Goal: Information Seeking & Learning: Learn about a topic

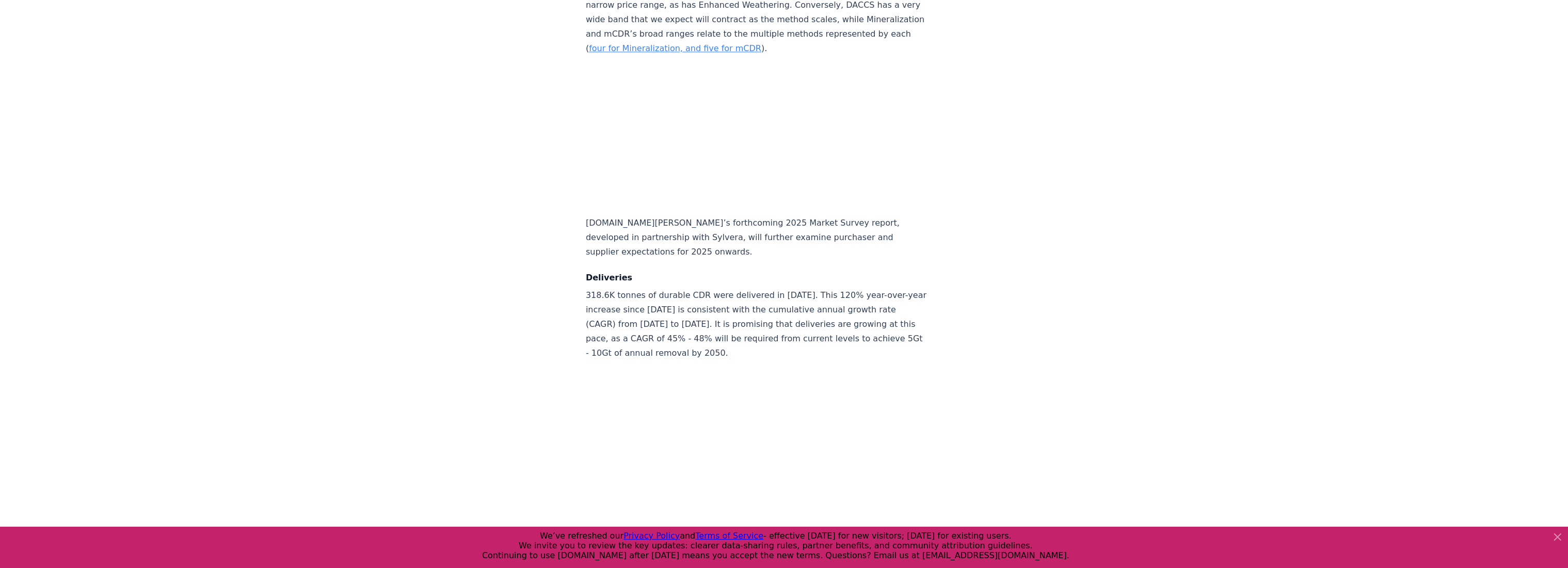
scroll to position [4749, 0]
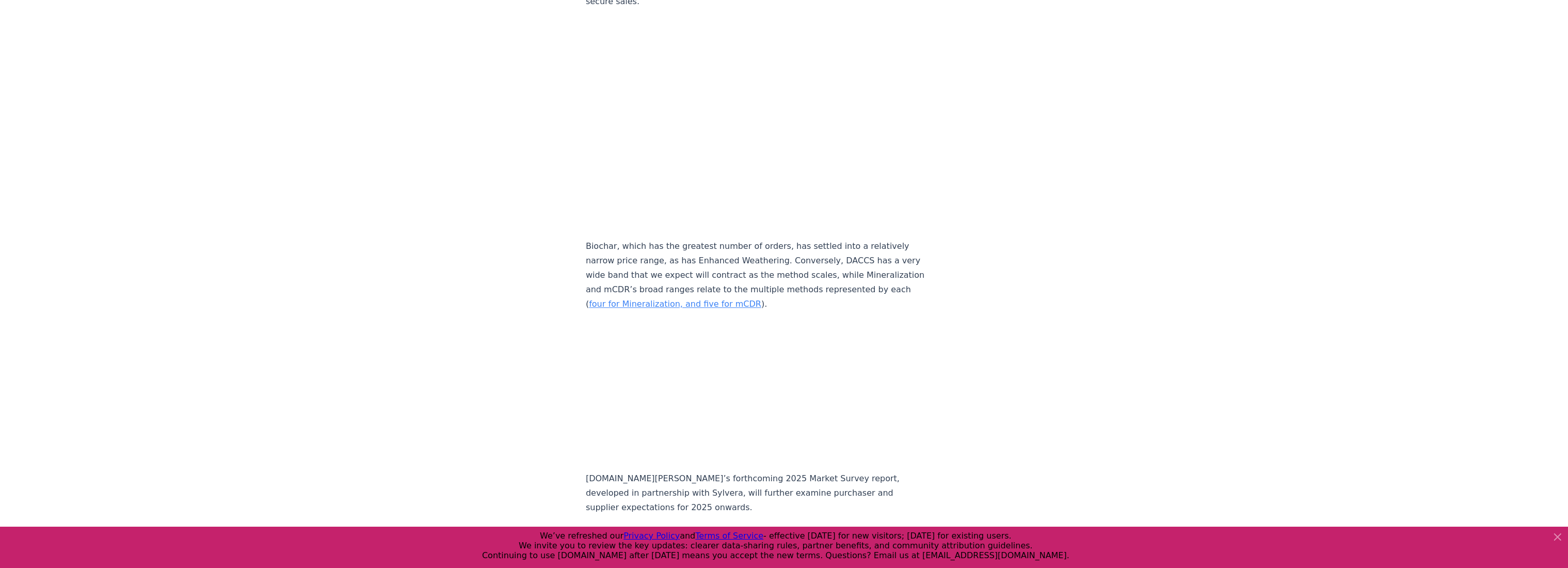
drag, startPoint x: 913, startPoint y: 95, endPoint x: 911, endPoint y: 100, distance: 5.4
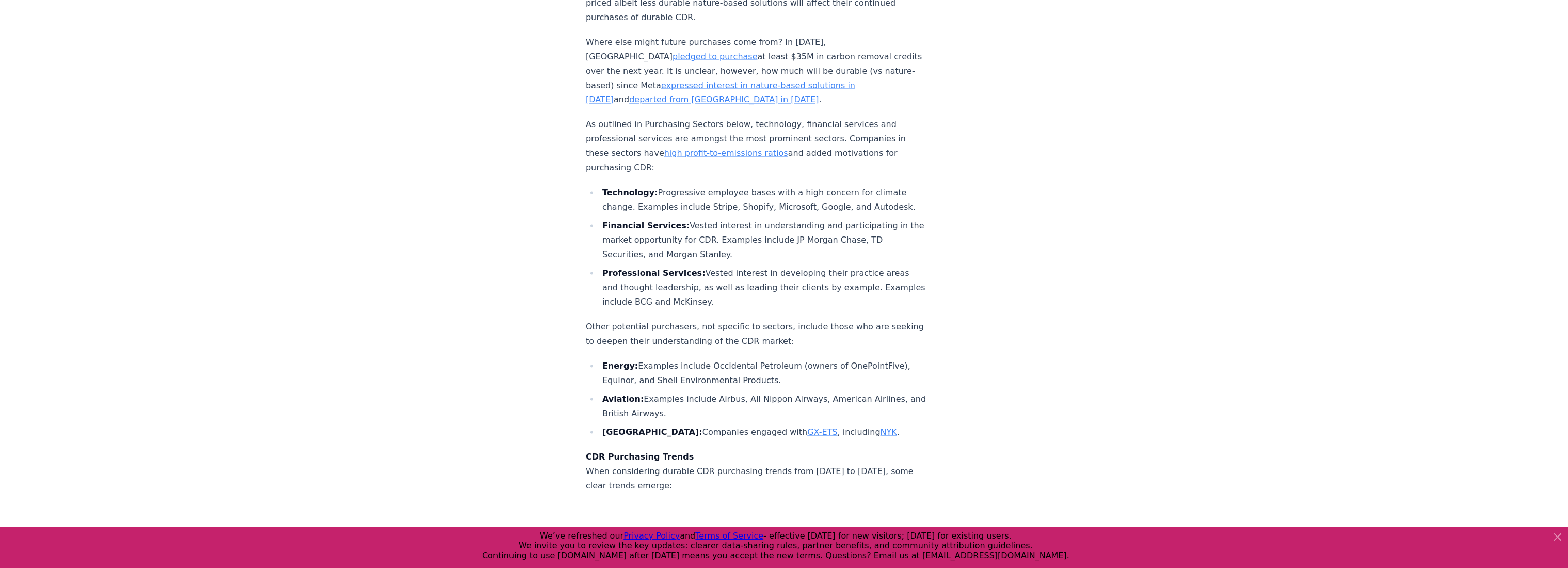
scroll to position [6635, 0]
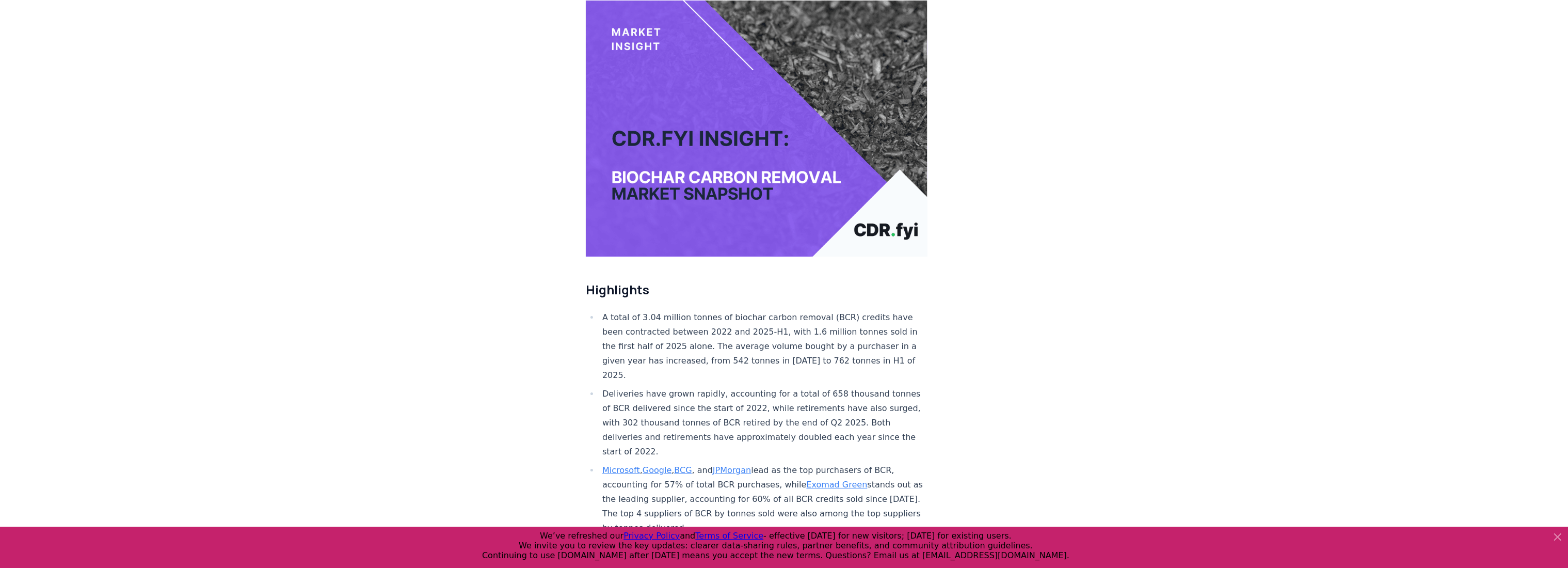
scroll to position [275, 0]
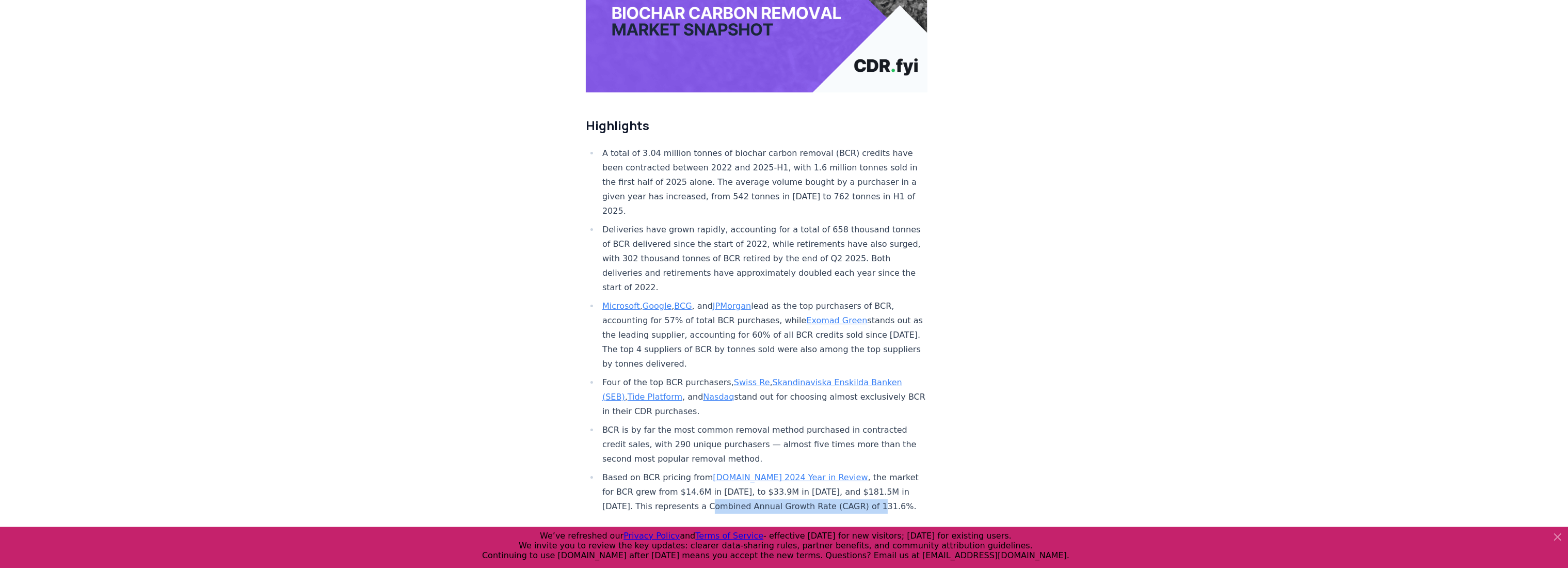
drag, startPoint x: 853, startPoint y: 473, endPoint x: 653, endPoint y: 473, distance: 200.0
click at [653, 473] on li "Based on BCR pricing from [DOMAIN_NAME] 2024 Year in Review , the market for BC…" at bounding box center [763, 491] width 328 height 43
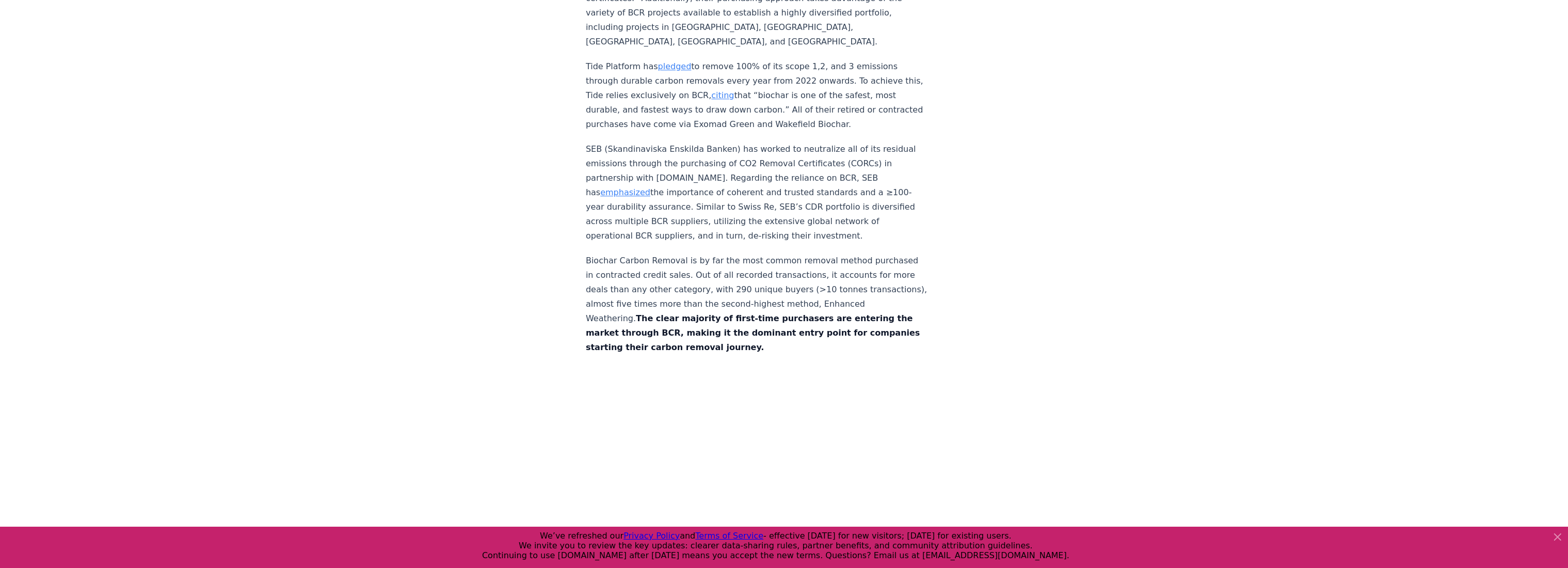
scroll to position [5300, 0]
